Goal: Transaction & Acquisition: Book appointment/travel/reservation

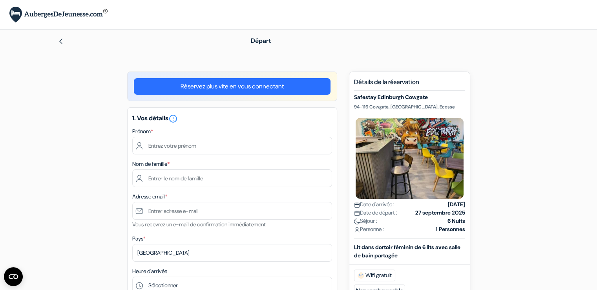
click at [62, 41] on img at bounding box center [61, 41] width 6 height 6
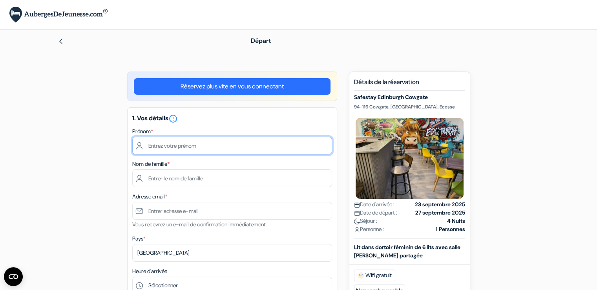
click at [242, 140] on input "text" at bounding box center [232, 146] width 200 height 18
type input "Auriane"
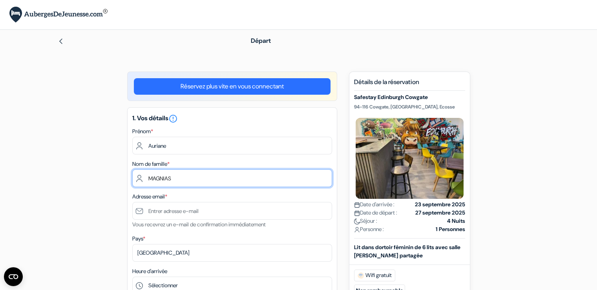
type input "MAGNIAS"
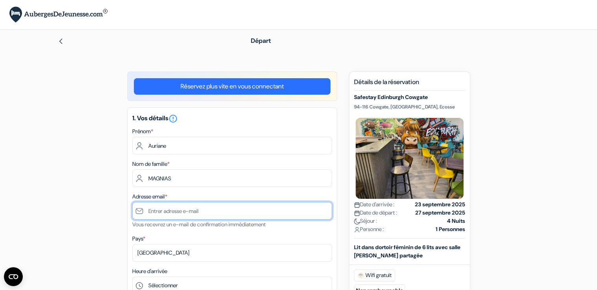
click at [149, 216] on input "text" at bounding box center [232, 211] width 200 height 18
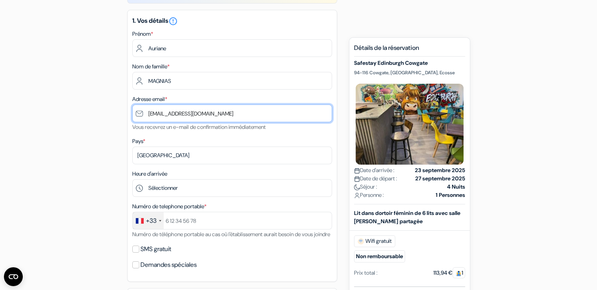
scroll to position [114, 0]
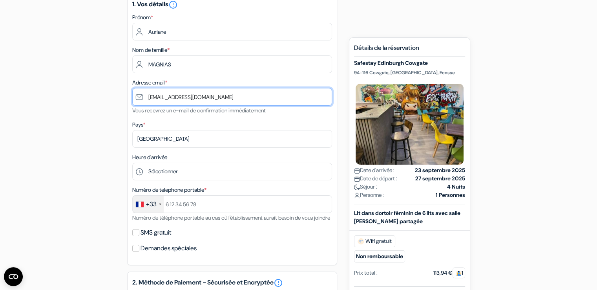
type input "[EMAIL_ADDRESS][DOMAIN_NAME]"
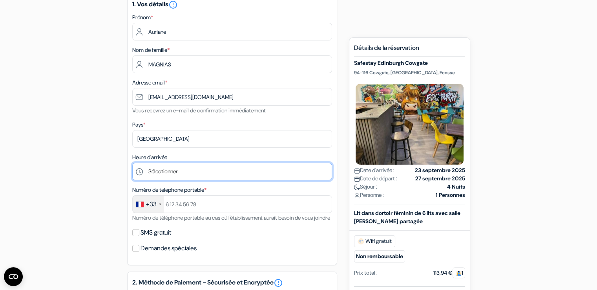
click at [164, 166] on select "Sélectionner 1:00 2:00 3:00 4:00 5:00 6:00 7:00 8:00 9:00 10:00 11:00 12:00 13:…" at bounding box center [232, 171] width 200 height 18
select select "14"
click at [132, 163] on select "Sélectionner 1:00 2:00 3:00 4:00 5:00 6:00 7:00 8:00 9:00 10:00 11:00 12:00 13:…" at bounding box center [232, 171] width 200 height 18
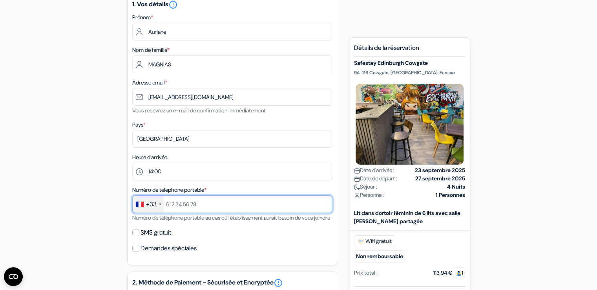
click at [172, 206] on input "text" at bounding box center [232, 204] width 200 height 18
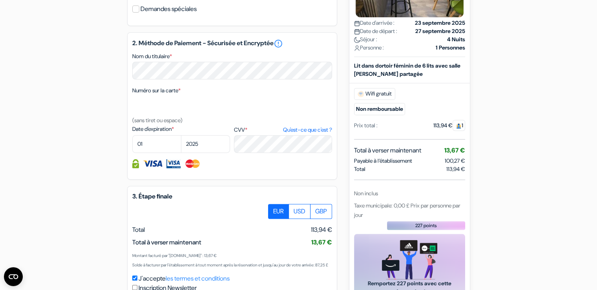
scroll to position [359, 0]
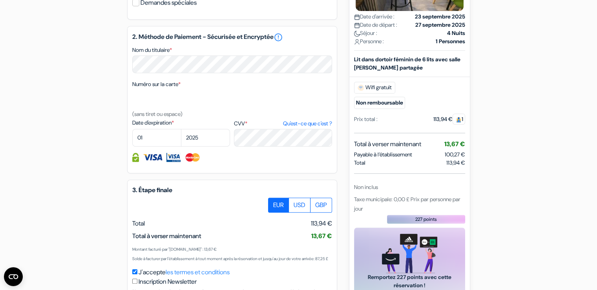
type input "646327423"
click at [151, 146] on select "01 02 03 04 05 06 07 08 09 10 11 12" at bounding box center [156, 138] width 49 height 18
select select "06"
click at [132, 139] on select "01 02 03 04 05 06 07 08 09 10 11 12" at bounding box center [156, 138] width 49 height 18
click at [210, 146] on select "2025 2026 2027 2028 2029 2030 2031 2032 2033 2034 2035 2036 2037 2038 2039 2040…" at bounding box center [205, 138] width 49 height 18
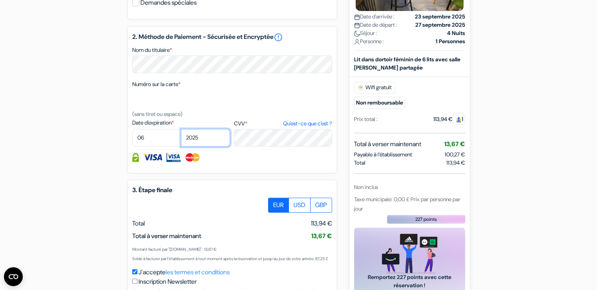
select select "2028"
click at [181, 139] on select "2025 2026 2027 2028 2029 2030 2031 2032 2033 2034 2035 2036 2037 2038 2039 2040…" at bounding box center [205, 138] width 49 height 18
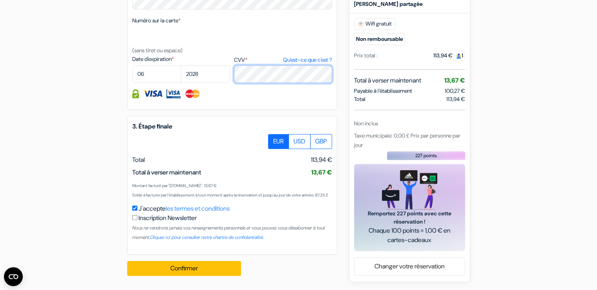
scroll to position [442, 0]
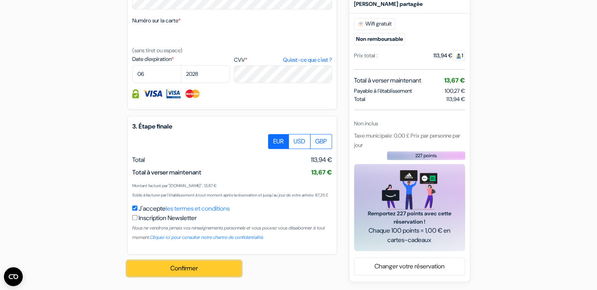
click at [161, 265] on button "Confirmer Loading..." at bounding box center [184, 267] width 114 height 15
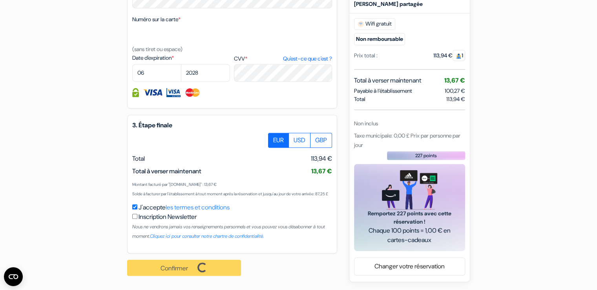
scroll to position [443, 0]
